Goal: Task Accomplishment & Management: Manage account settings

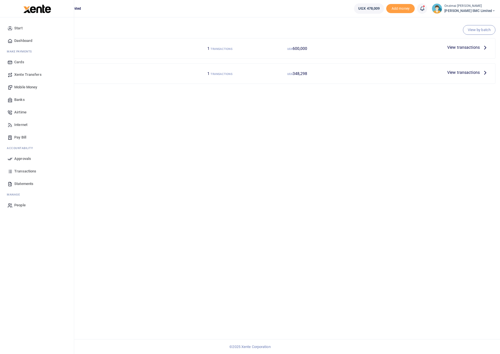
click at [22, 86] on span "Mobile Money" at bounding box center [25, 87] width 23 height 6
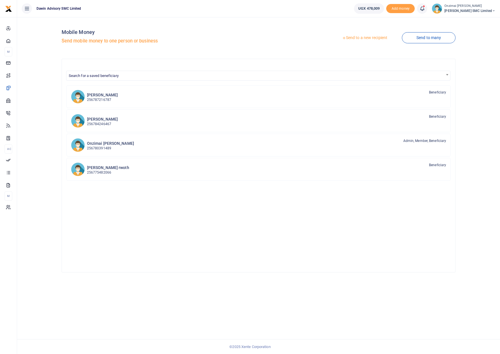
click at [381, 39] on link "Send to a new recipient" at bounding box center [364, 38] width 74 height 10
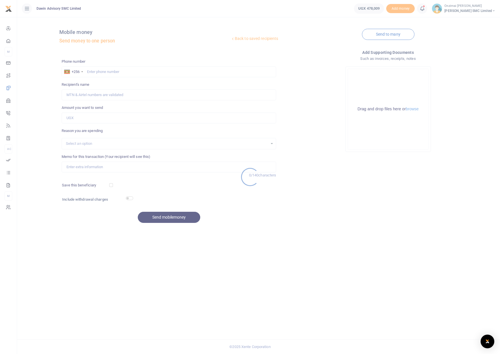
click at [101, 71] on div at bounding box center [250, 177] width 500 height 354
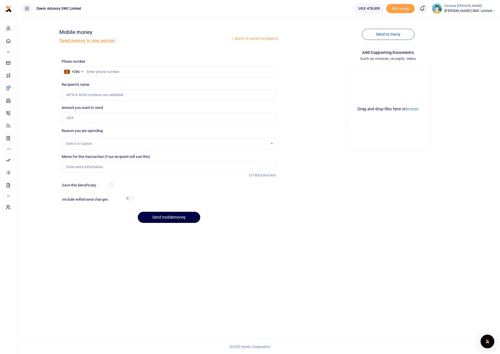
click at [102, 70] on div at bounding box center [250, 177] width 500 height 354
click at [102, 70] on input "text" at bounding box center [169, 71] width 215 height 11
type input "0"
type input "780662557"
type input "Erisa Byakatonda"
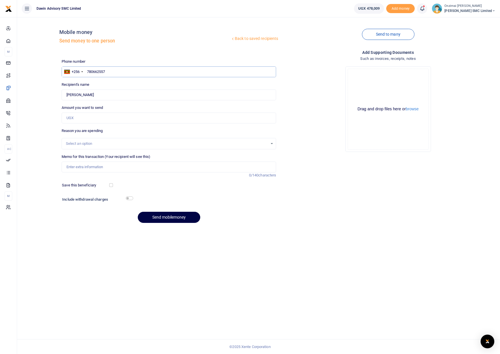
type input "780662557"
click at [80, 118] on input "Amount you want to send" at bounding box center [169, 118] width 215 height 11
type input "450,000"
click at [83, 143] on div "Select an option" at bounding box center [167, 144] width 202 height 6
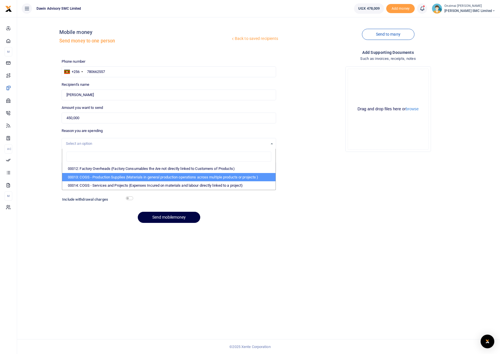
click at [107, 179] on li "00013: COGS - Production Supplies (Materials in general production operations a…" at bounding box center [169, 177] width 214 height 9
select select "5380"
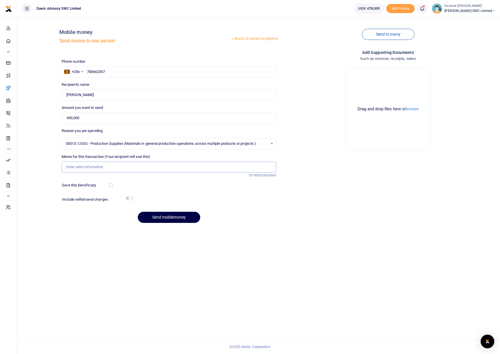
click at [91, 169] on input "Memo for this transaction (Your recipient will see this)" at bounding box center [169, 167] width 215 height 11
type input "Being Payment for 1 Tin of Epoxy and Hardner"
click at [158, 216] on button "Send mobilemoney" at bounding box center [169, 217] width 62 height 11
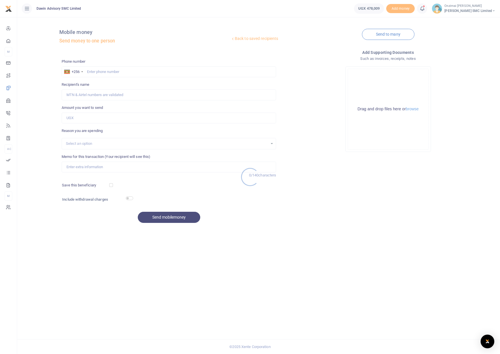
click at [7, 160] on div at bounding box center [250, 177] width 500 height 354
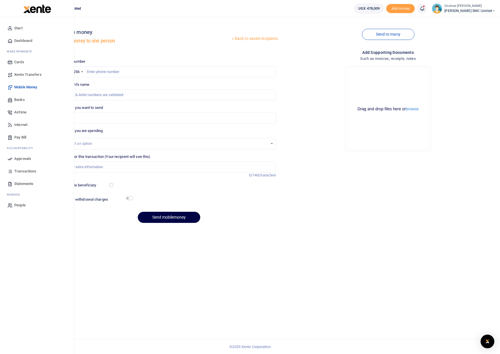
click at [21, 158] on span "Approvals" at bounding box center [22, 159] width 17 height 6
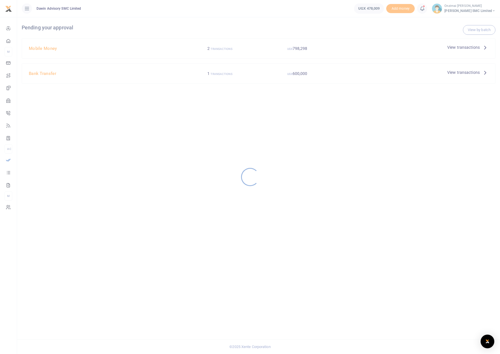
click at [216, 48] on div at bounding box center [250, 177] width 500 height 354
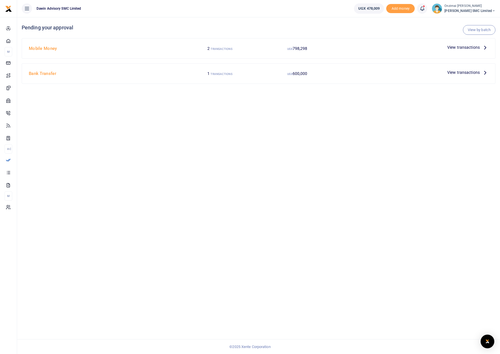
click at [217, 49] on small "TRANSACTIONS" at bounding box center [222, 48] width 22 height 3
click at [224, 50] on small "TRANSACTIONS" at bounding box center [222, 48] width 22 height 3
click at [454, 47] on span "View transactions" at bounding box center [463, 47] width 33 height 6
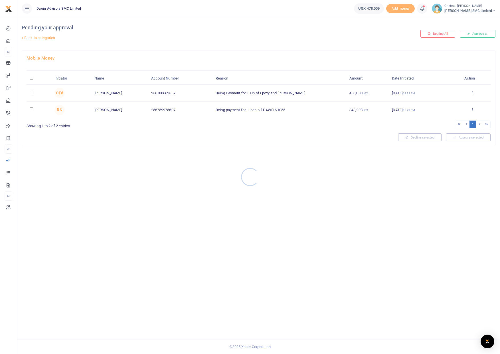
click at [32, 92] on div at bounding box center [250, 177] width 500 height 354
click at [31, 93] on input "checkbox" at bounding box center [32, 93] width 4 height 4
checkbox input "true"
click at [462, 137] on button "Approve selected (1)" at bounding box center [466, 137] width 48 height 8
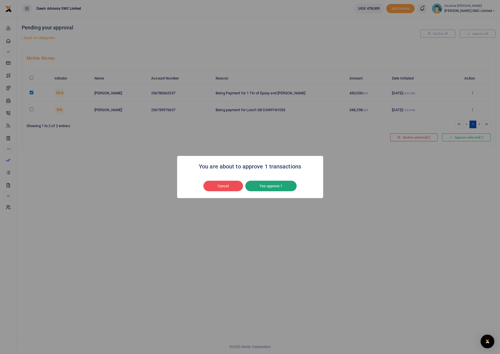
click at [270, 185] on button "Yes approve 1" at bounding box center [270, 186] width 51 height 11
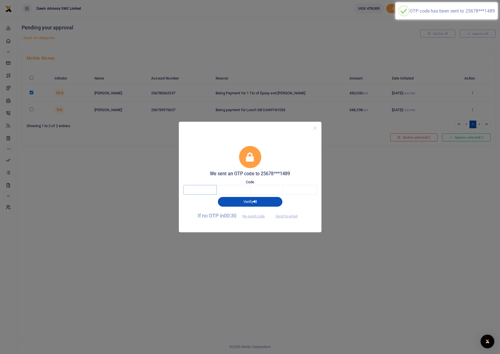
click at [202, 189] on input "text" at bounding box center [199, 190] width 33 height 10
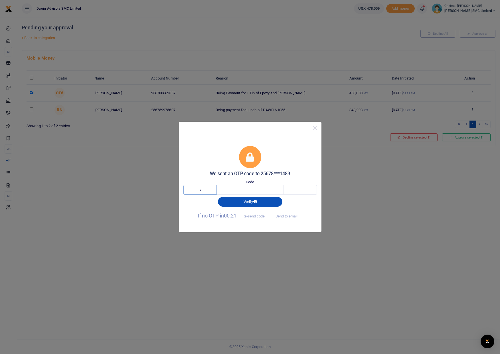
type input "4"
type input "9"
type input "2"
type input "4"
type input "5"
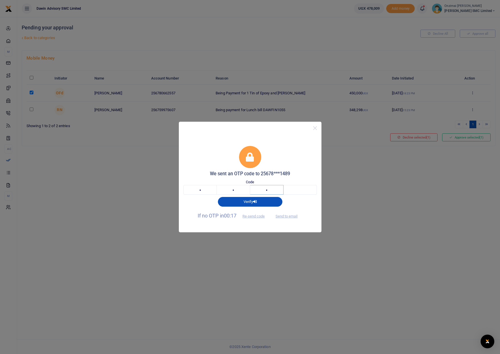
type input "9"
type input "2"
